Goal: Task Accomplishment & Management: Manage account settings

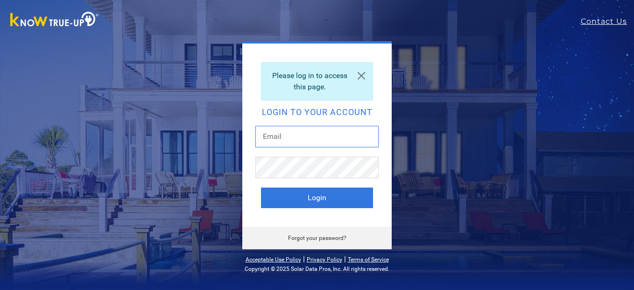
click at [294, 142] on input "text" at bounding box center [317, 136] width 123 height 21
type input "[EMAIL_ADDRESS][DOMAIN_NAME]"
click at [261, 187] on button "Login" at bounding box center [317, 197] width 112 height 21
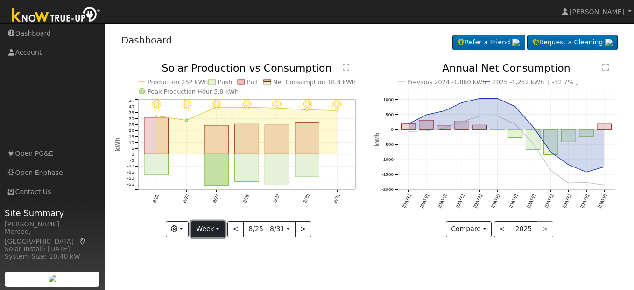
click at [214, 231] on button "Week" at bounding box center [208, 229] width 34 height 16
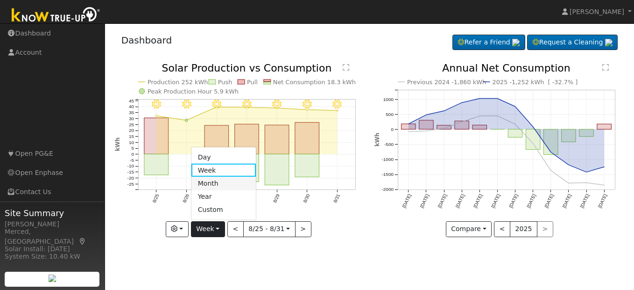
click at [221, 185] on link "Month" at bounding box center [224, 183] width 65 height 13
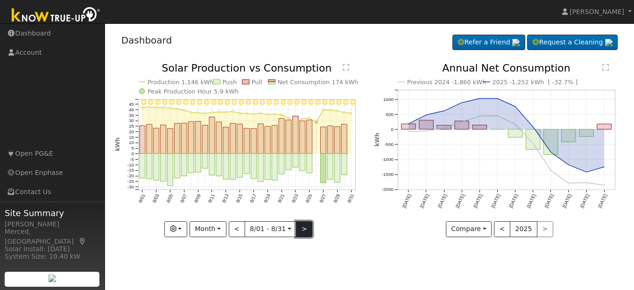
click at [303, 232] on button ">" at bounding box center [304, 229] width 16 height 16
click at [0, 0] on div at bounding box center [0, 0] width 0 height 0
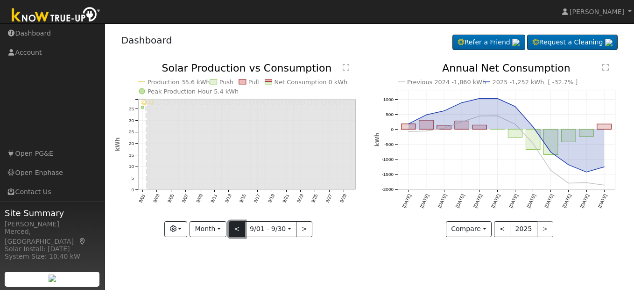
click at [241, 226] on button "<" at bounding box center [237, 229] width 16 height 16
type input "[DATE]"
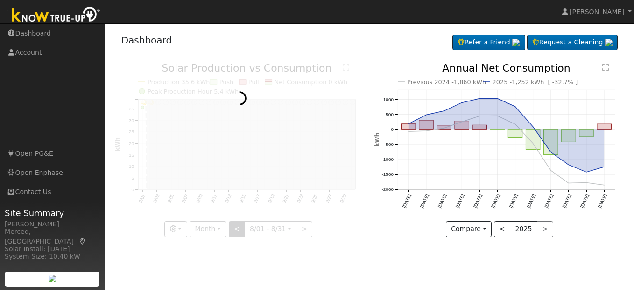
click at [241, 226] on div at bounding box center [240, 150] width 250 height 174
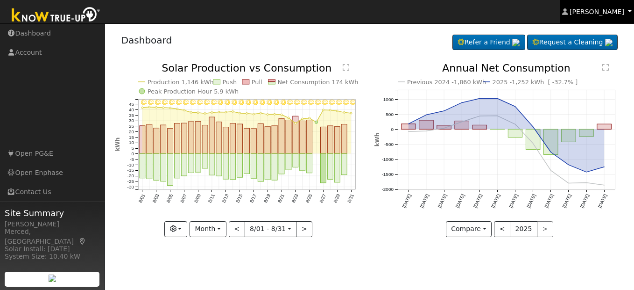
click at [600, 14] on span "[PERSON_NAME]" at bounding box center [597, 11] width 55 height 7
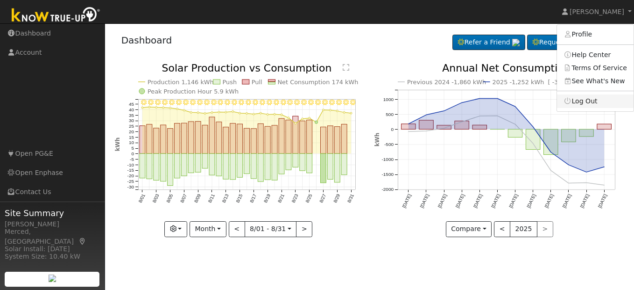
click at [598, 100] on link "Log Out" at bounding box center [595, 100] width 77 height 13
